Goal: Task Accomplishment & Management: Use online tool/utility

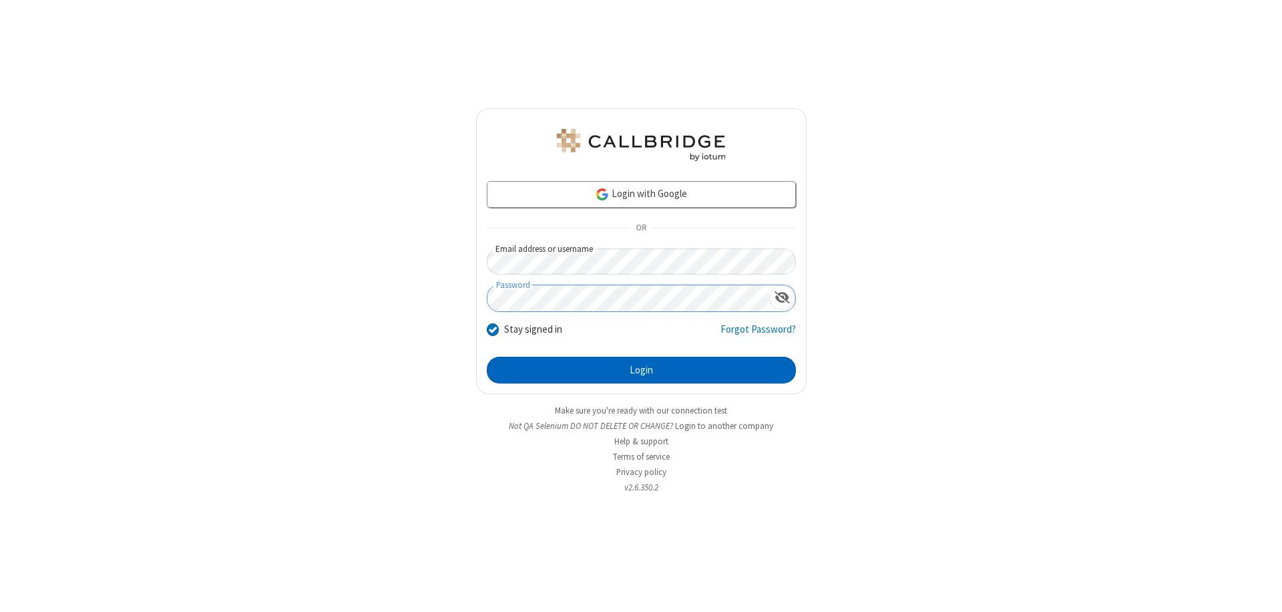
click at [641, 370] on button "Login" at bounding box center [641, 370] width 309 height 27
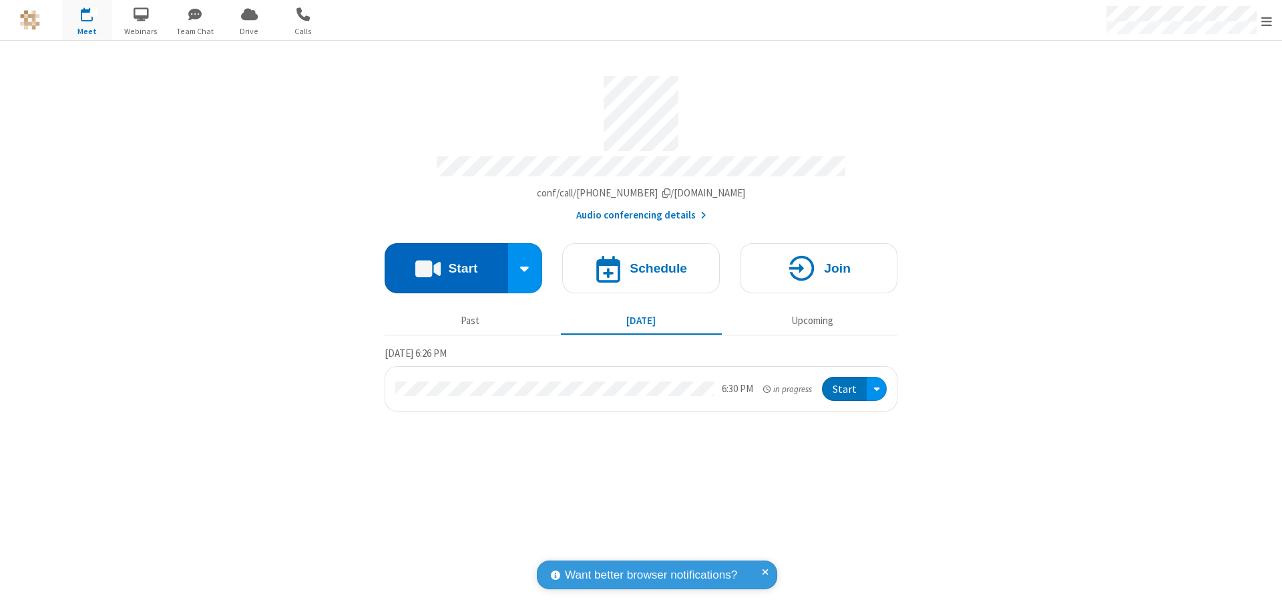
click at [446, 262] on button "Start" at bounding box center [447, 268] width 124 height 50
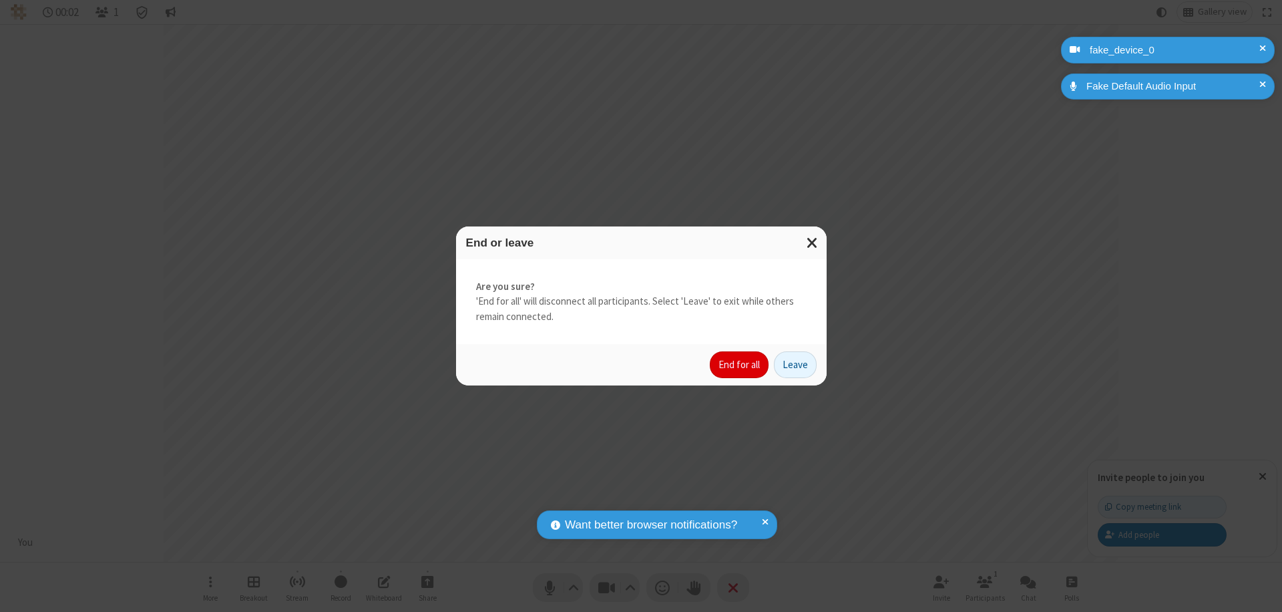
click at [740, 365] on button "End for all" at bounding box center [739, 364] width 59 height 27
